Goal: Navigation & Orientation: Find specific page/section

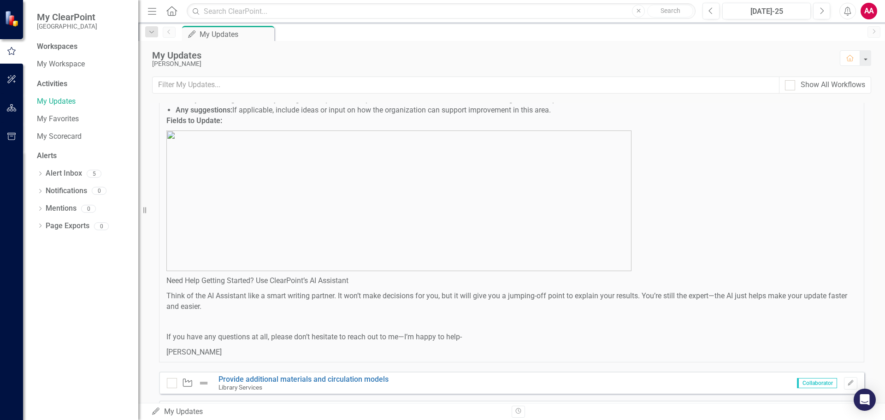
scroll to position [491, 0]
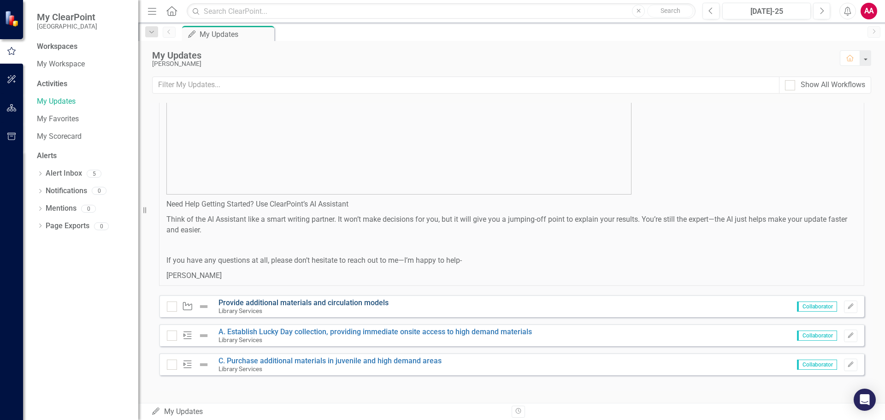
click at [268, 304] on link "Provide additional materials and circulation models" at bounding box center [303, 302] width 170 height 9
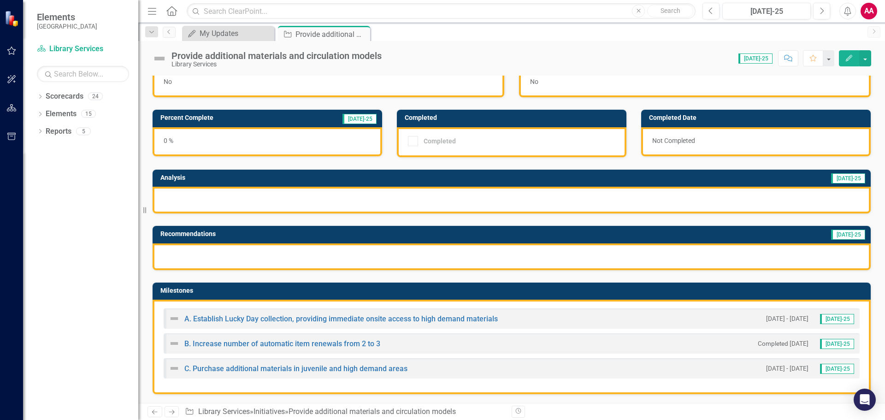
scroll to position [92, 0]
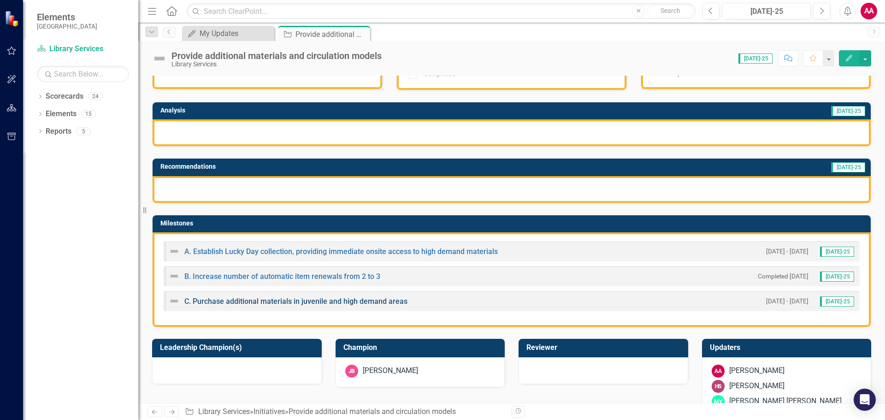
click at [278, 302] on link "C. Purchase additional materials in juvenile and high demand areas" at bounding box center [295, 301] width 223 height 9
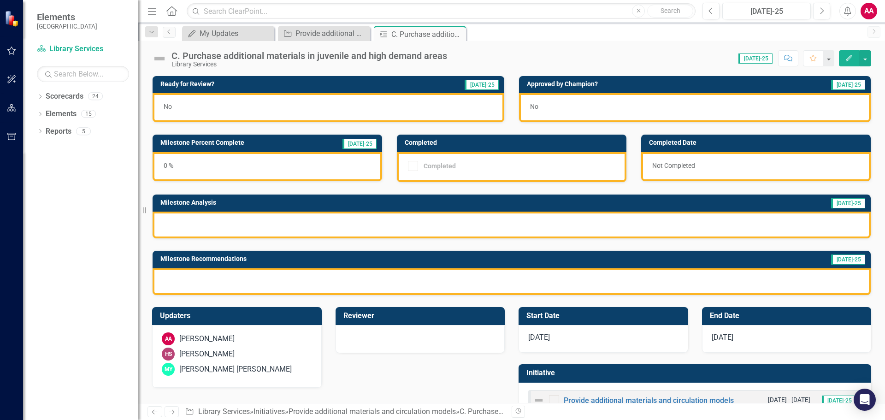
scroll to position [31, 0]
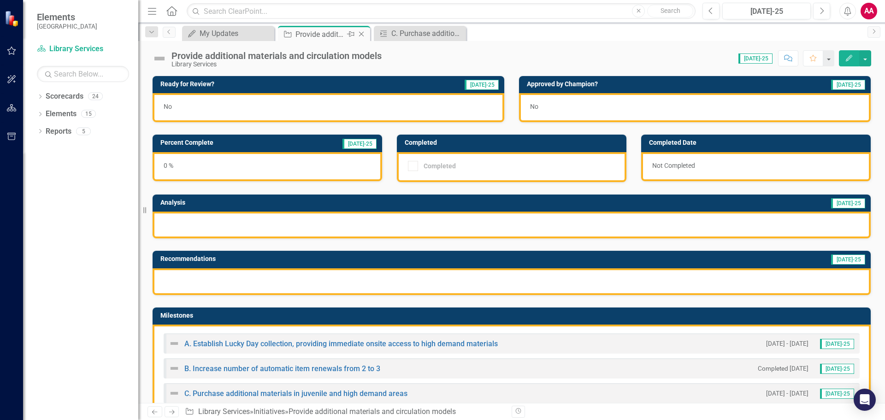
click at [365, 34] on icon "Close" at bounding box center [361, 33] width 9 height 7
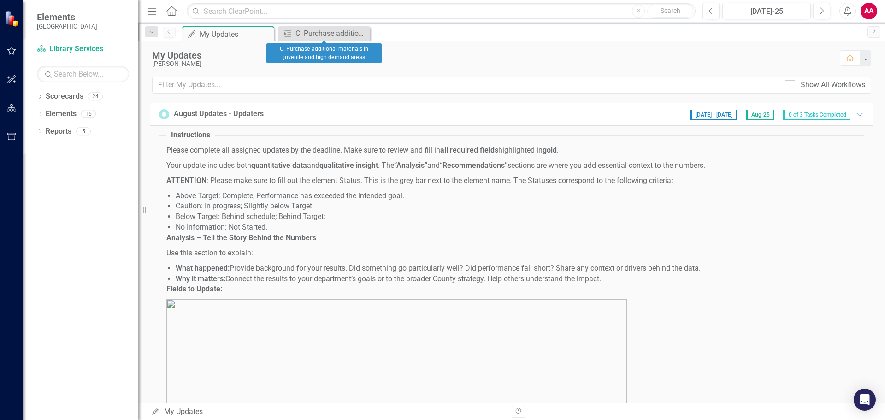
drag, startPoint x: 365, startPoint y: 34, endPoint x: 347, endPoint y: 38, distance: 18.4
click at [0, 0] on icon "Close" at bounding box center [0, 0] width 0 height 0
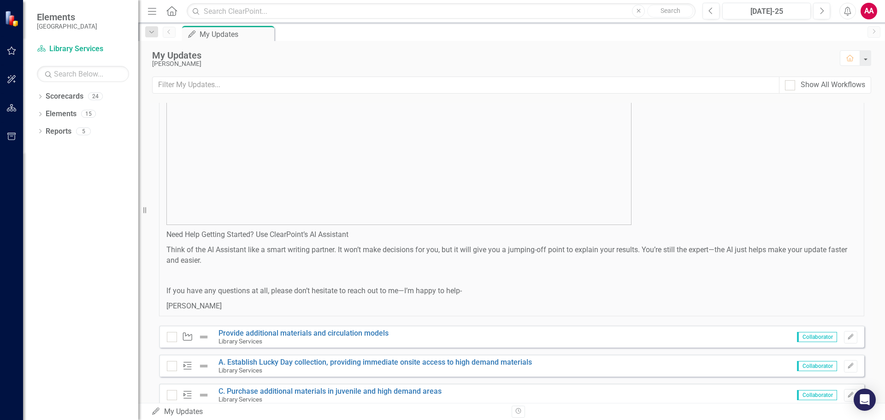
scroll to position [491, 0]
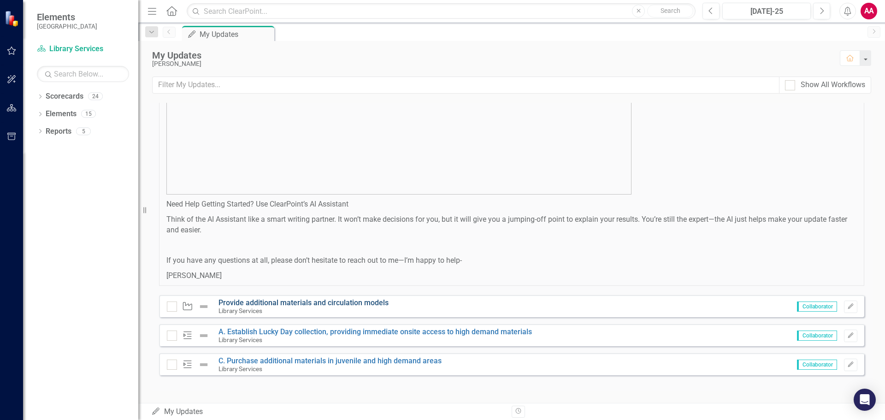
click at [300, 303] on link "Provide additional materials and circulation models" at bounding box center [303, 302] width 170 height 9
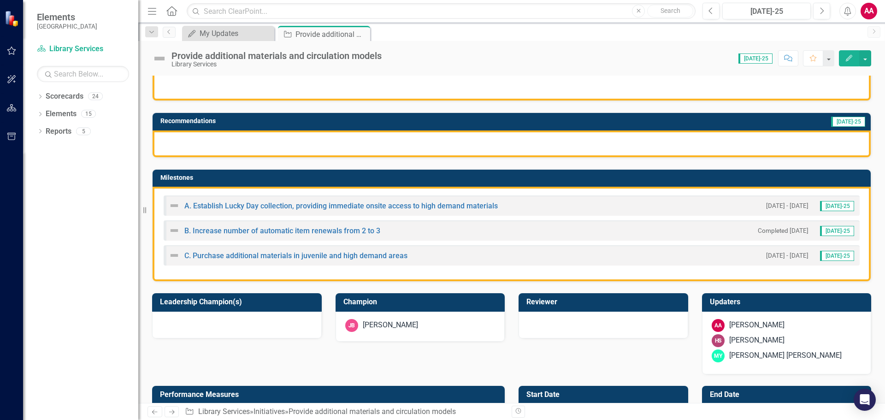
scroll to position [138, 0]
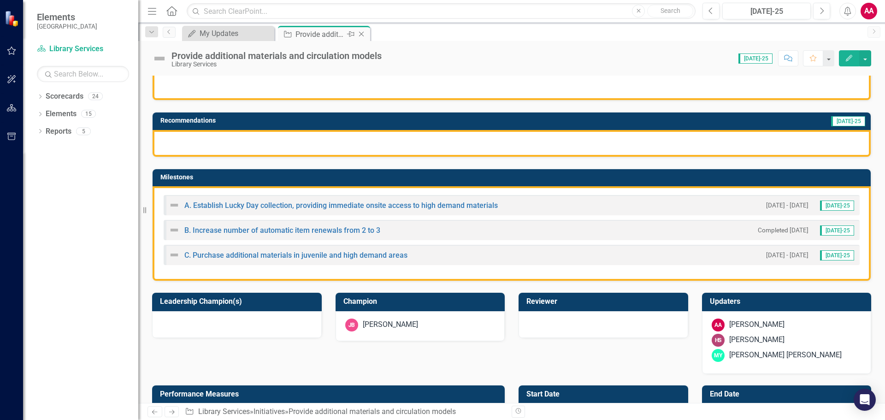
click at [360, 34] on icon "Close" at bounding box center [361, 33] width 9 height 7
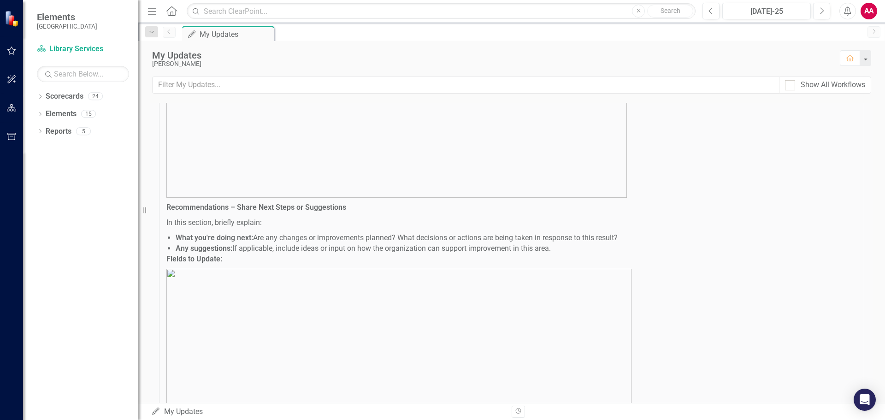
scroll to position [491, 0]
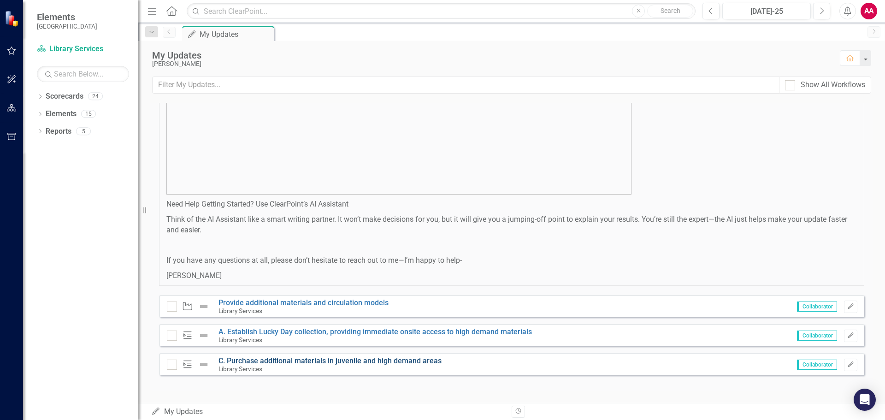
click at [277, 362] on link "C. Purchase additional materials in juvenile and high demand areas" at bounding box center [329, 360] width 223 height 9
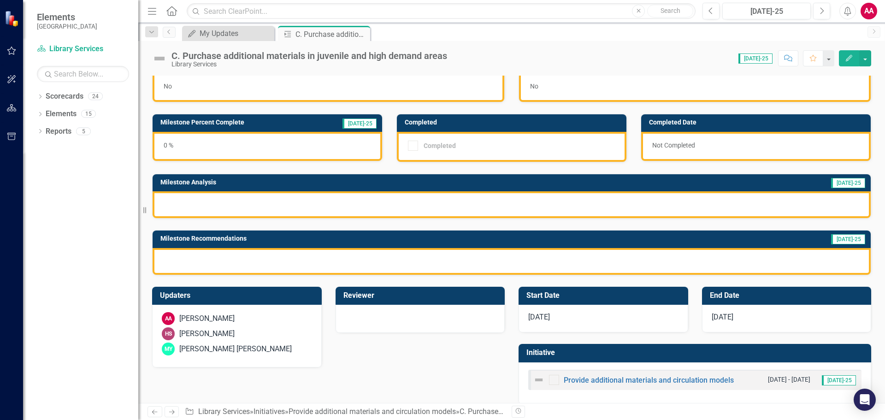
scroll to position [31, 0]
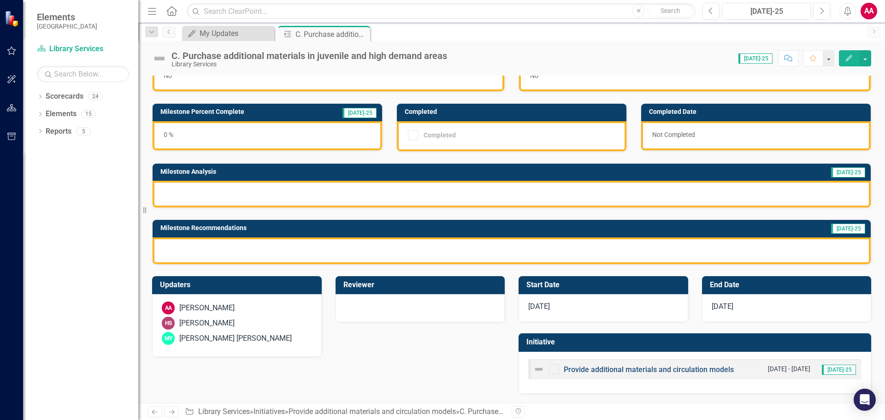
click at [583, 368] on link "Provide additional materials and circulation models" at bounding box center [649, 369] width 170 height 9
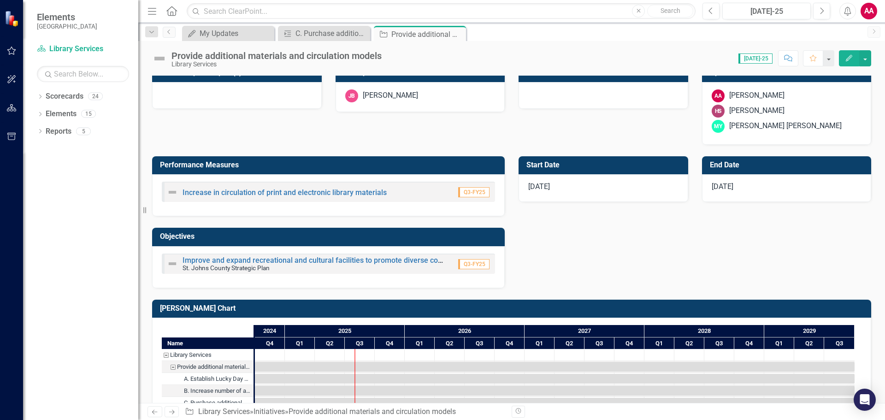
scroll to position [369, 0]
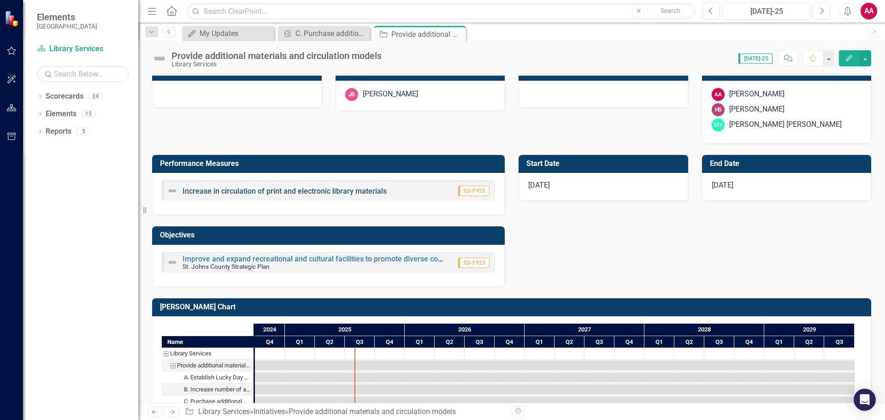
click at [292, 191] on link "Increase in circulation of print and electronic library materials" at bounding box center [284, 191] width 204 height 9
